Goal: Task Accomplishment & Management: Use online tool/utility

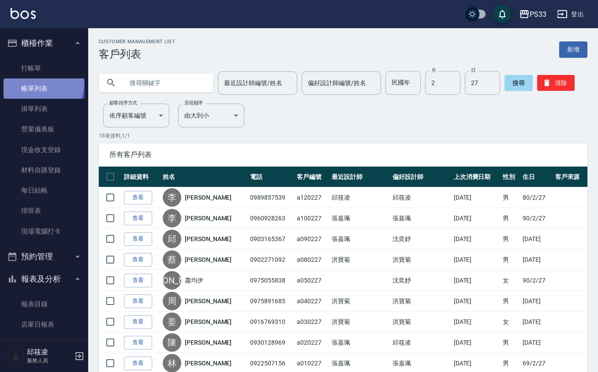
click at [41, 83] on link "帳單列表" at bounding box center [44, 88] width 81 height 20
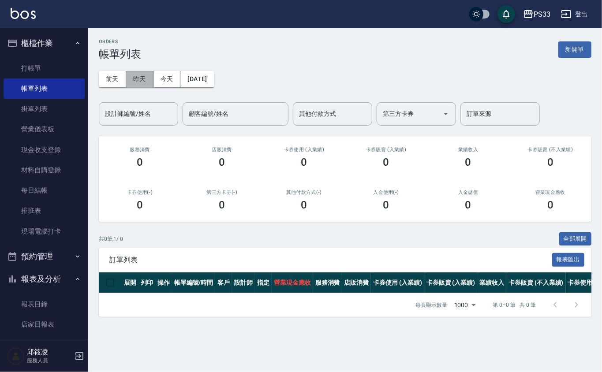
click at [132, 77] on button "昨天" at bounding box center [139, 79] width 27 height 16
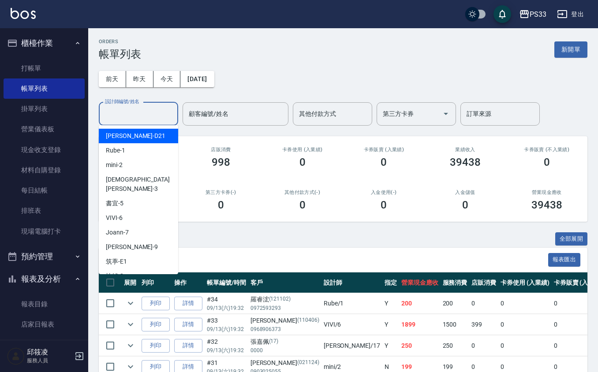
click at [139, 120] on input "設計師編號/姓名" at bounding box center [138, 113] width 71 height 15
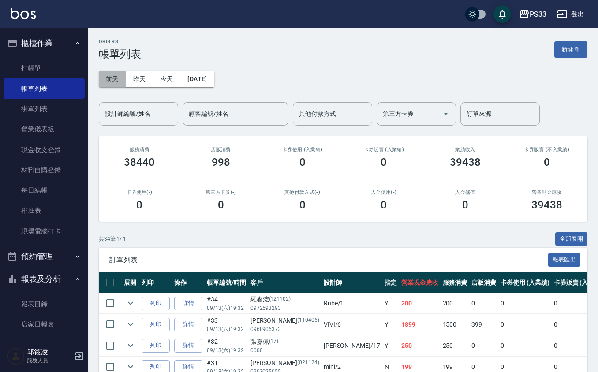
click at [104, 71] on button "前天" at bounding box center [112, 79] width 27 height 16
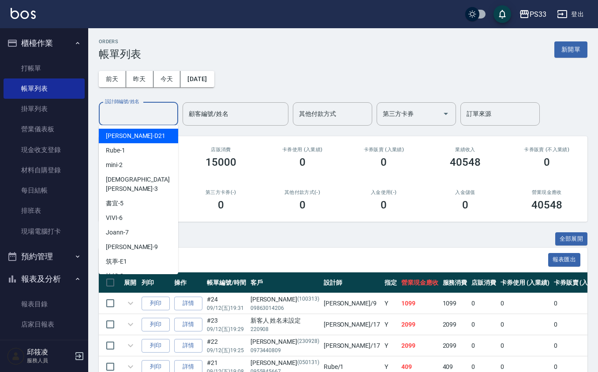
click at [119, 115] on input "設計師編號/姓名" at bounding box center [138, 113] width 71 height 15
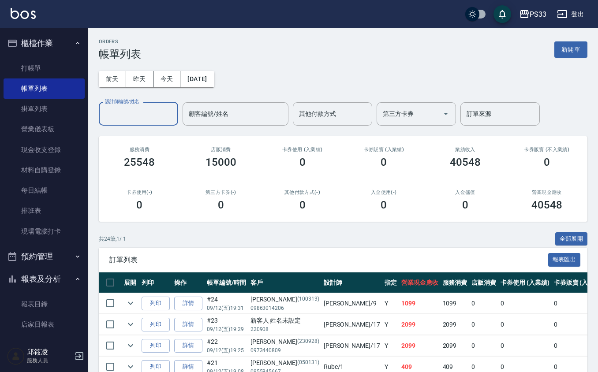
click at [119, 115] on input "設計師編號/姓名" at bounding box center [138, 113] width 71 height 15
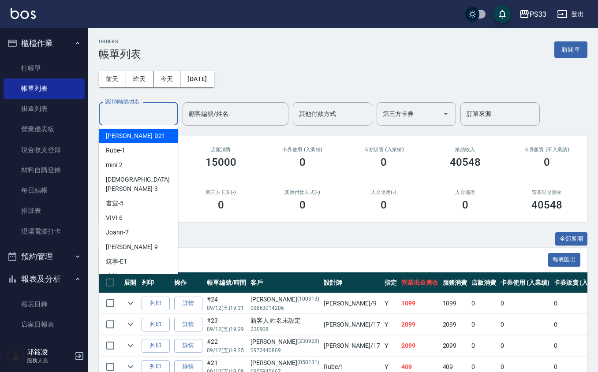
click at [121, 115] on input "設計師編號/姓名" at bounding box center [138, 113] width 71 height 15
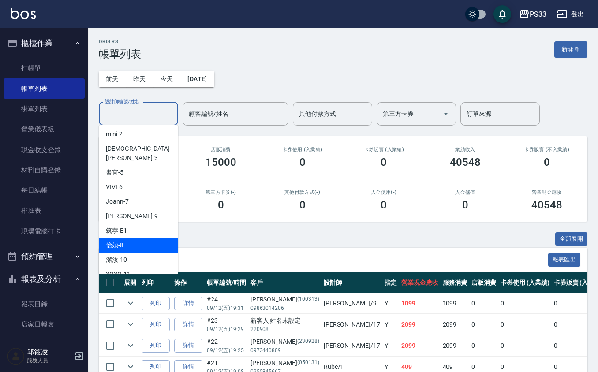
scroll to position [59, 0]
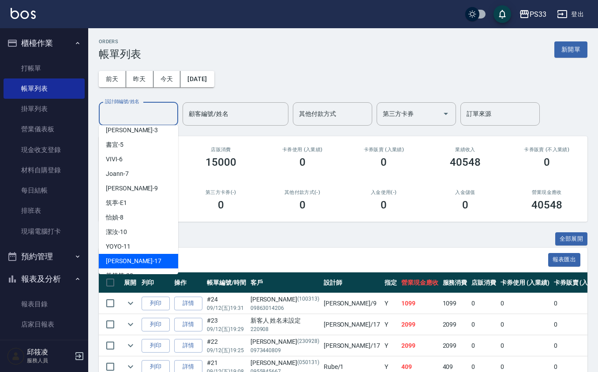
click at [140, 254] on div "[PERSON_NAME] -17" at bounding box center [138, 261] width 79 height 15
type input "[PERSON_NAME]-17"
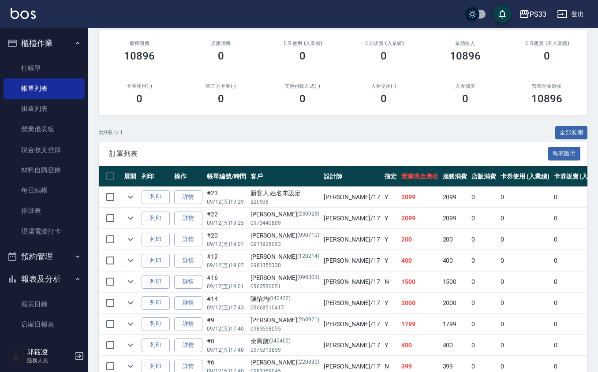
scroll to position [0, 0]
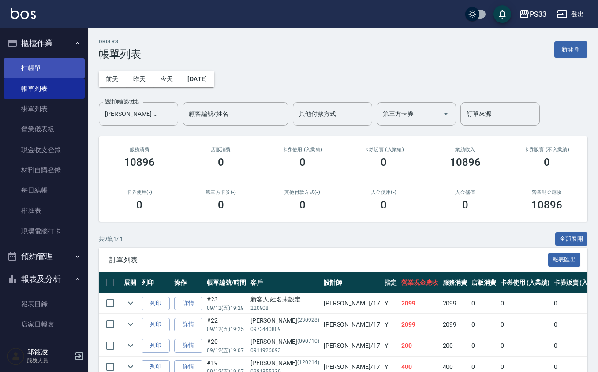
click at [44, 68] on link "打帳單" at bounding box center [44, 68] width 81 height 20
